Goal: Complete application form

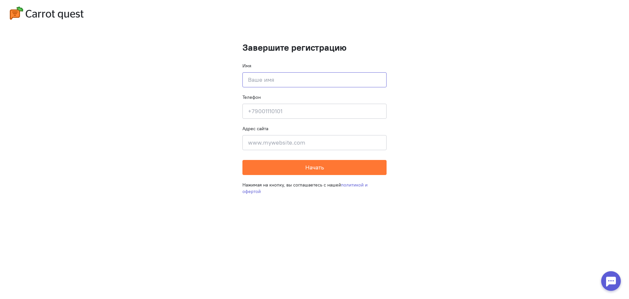
click at [289, 83] on input at bounding box center [314, 79] width 144 height 15
type input "test"
click at [293, 113] on input at bounding box center [314, 111] width 144 height 15
click at [290, 111] on input at bounding box center [314, 111] width 144 height 15
type input "89056672695"
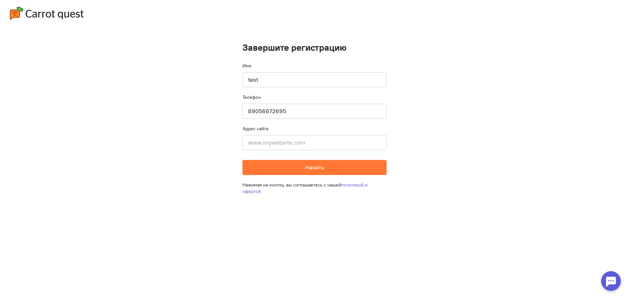
click at [297, 150] on form "Завершите регистрацию Имя test Телефон [PHONE_NUMBER] Адрес сайта Введите адрес…" at bounding box center [314, 109] width 144 height 133
click at [299, 141] on input at bounding box center [314, 142] width 144 height 15
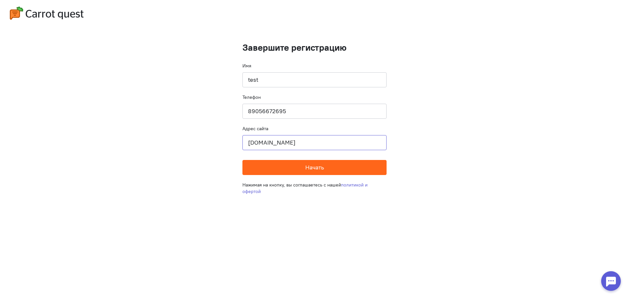
type input "[DOMAIN_NAME]"
click at [375, 171] on button "Начать" at bounding box center [314, 167] width 144 height 15
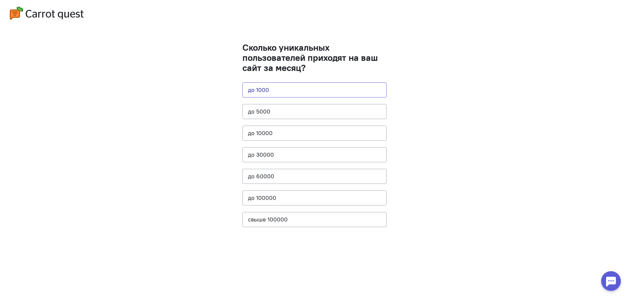
click at [292, 85] on button "до 1000" at bounding box center [314, 90] width 144 height 15
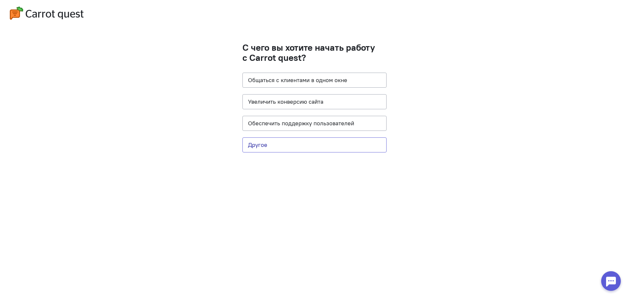
click at [301, 147] on button "Другое" at bounding box center [314, 145] width 144 height 15
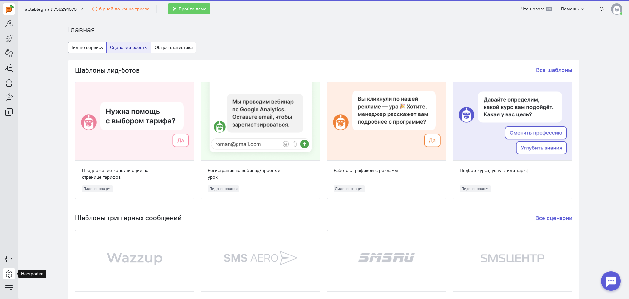
click at [7, 276] on icon at bounding box center [9, 274] width 8 height 8
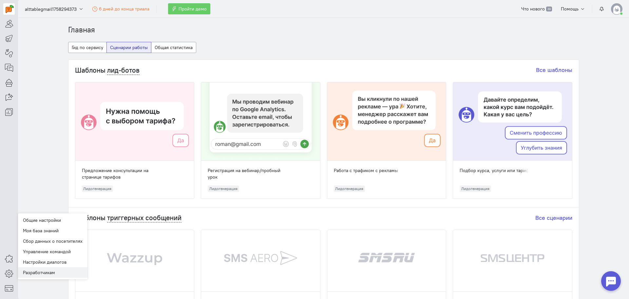
click at [53, 273] on link "Разработчикам" at bounding box center [52, 273] width 69 height 10
